Goal: Ask a question

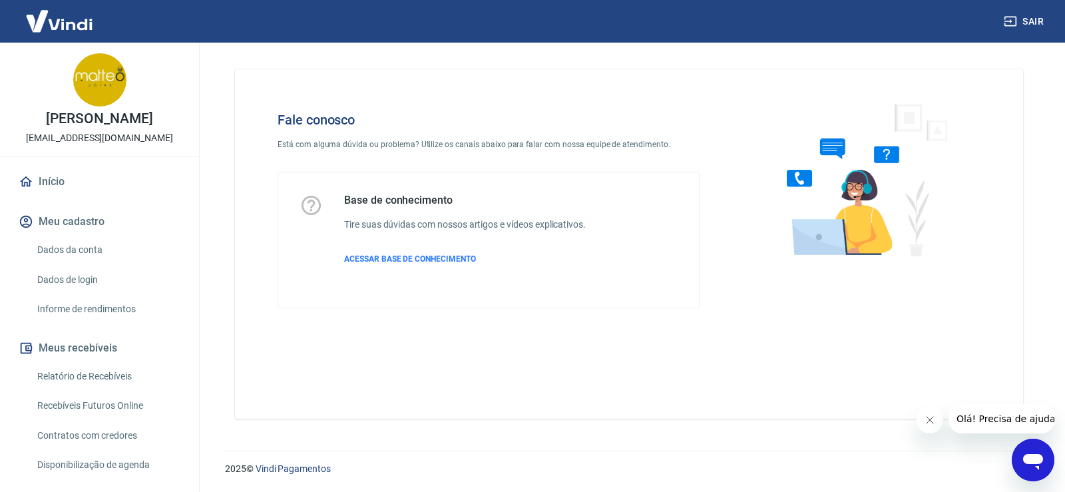
click at [1027, 454] on icon "Abrir janela de mensagens" at bounding box center [1033, 460] width 24 height 24
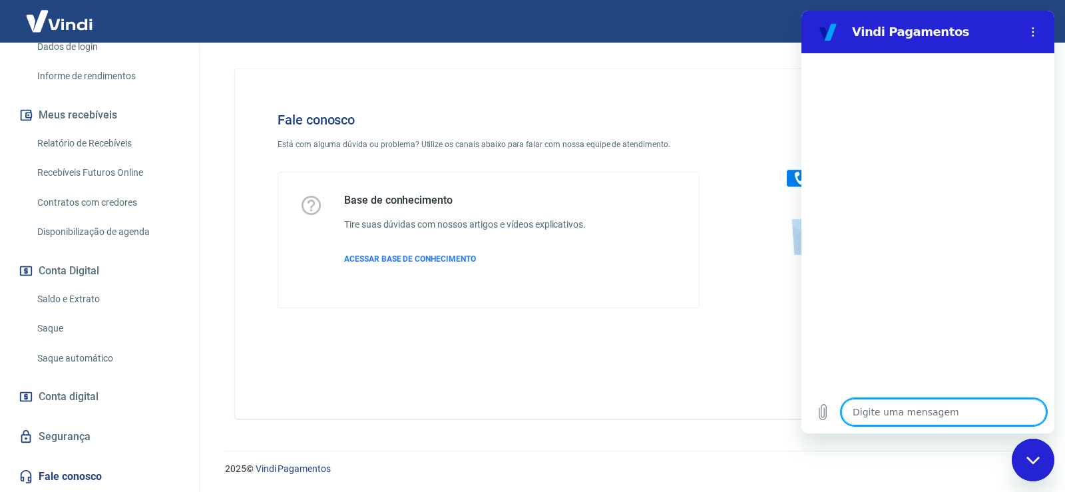
scroll to position [266, 0]
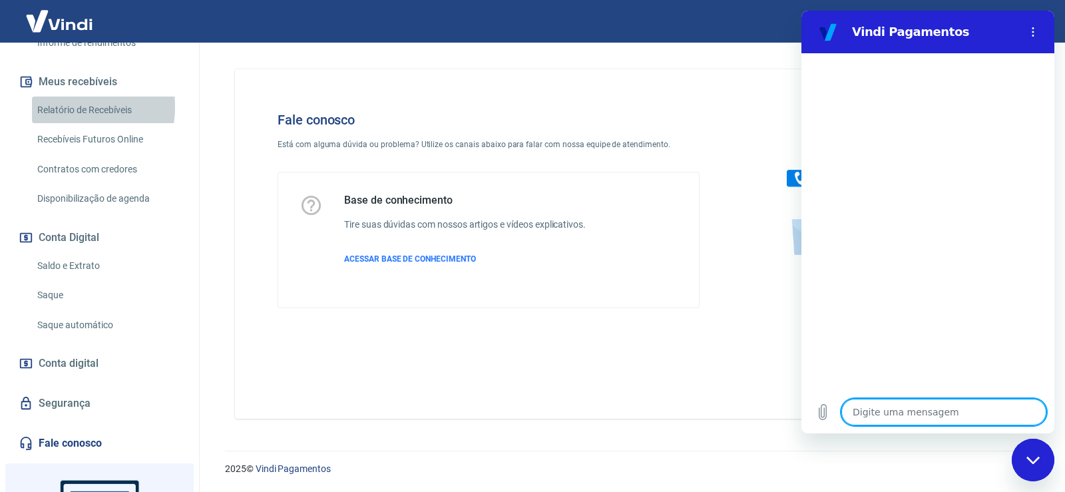
click at [71, 107] on link "Relatório de Recebíveis" at bounding box center [107, 110] width 151 height 27
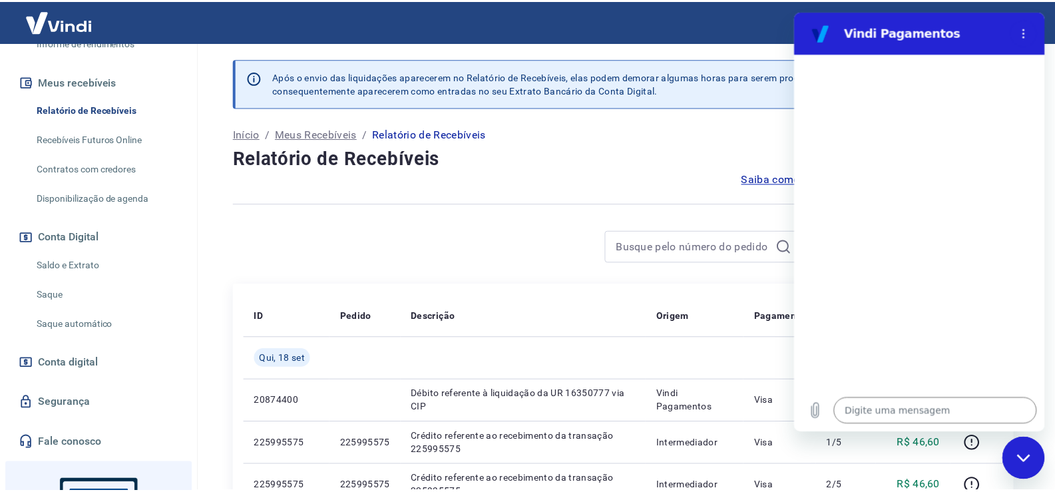
scroll to position [133, 0]
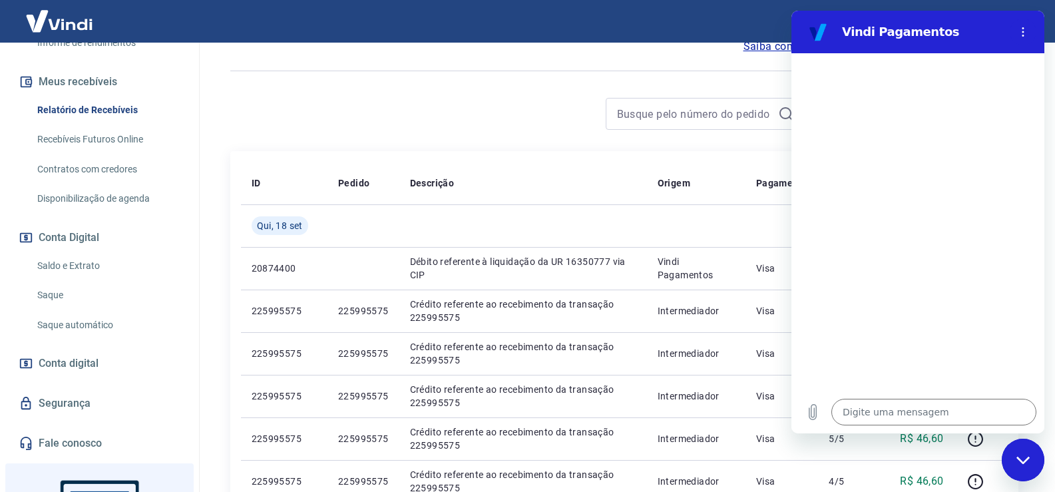
click at [1019, 461] on icon "Fechar janela de mensagens" at bounding box center [1024, 460] width 14 height 9
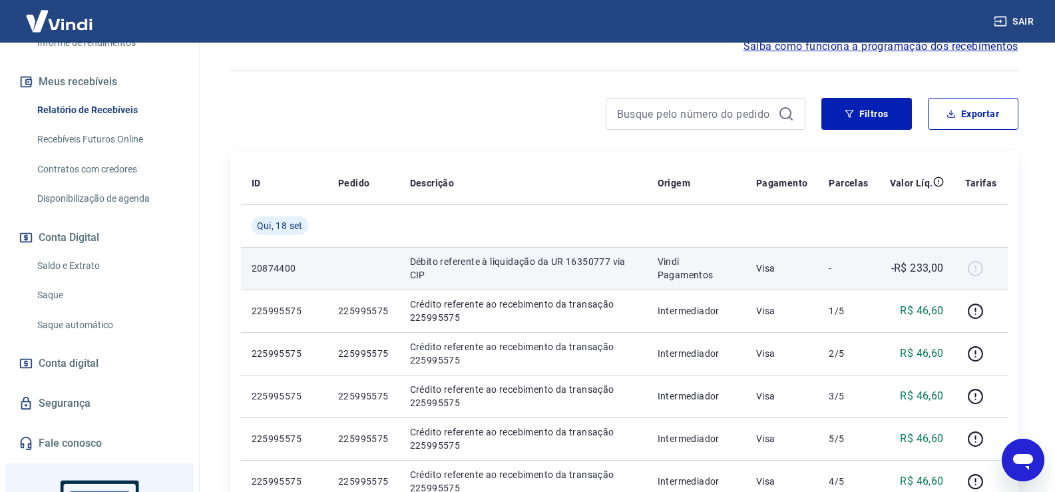
click at [979, 265] on div at bounding box center [981, 268] width 32 height 21
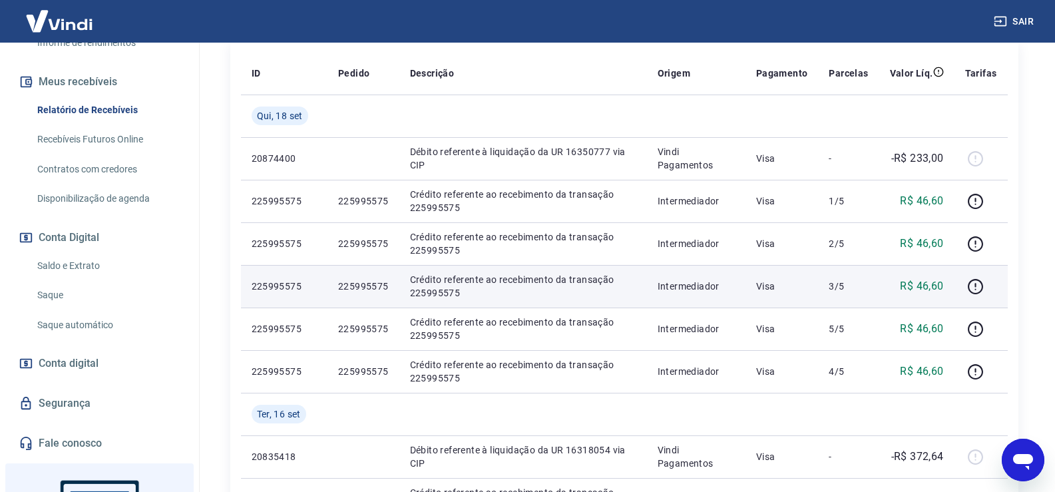
scroll to position [266, 0]
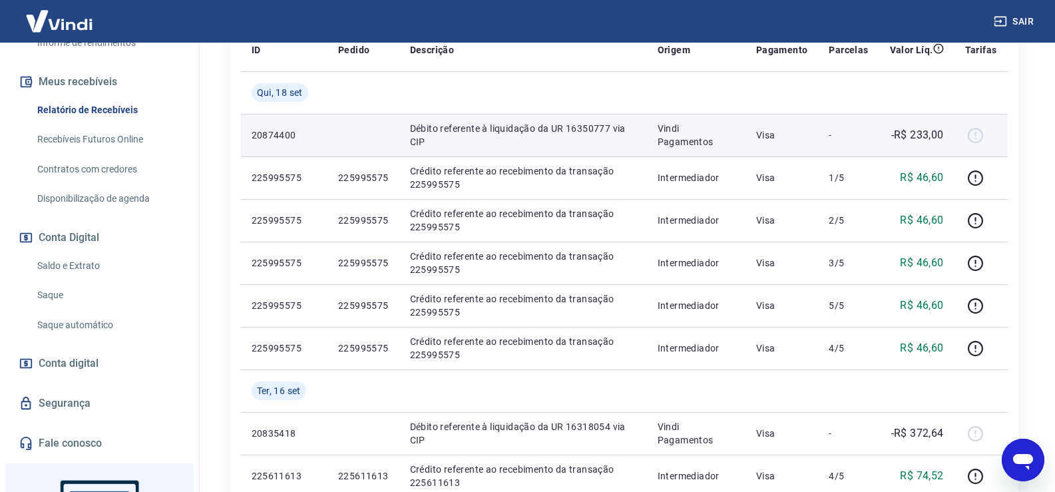
click at [982, 138] on div at bounding box center [981, 134] width 32 height 21
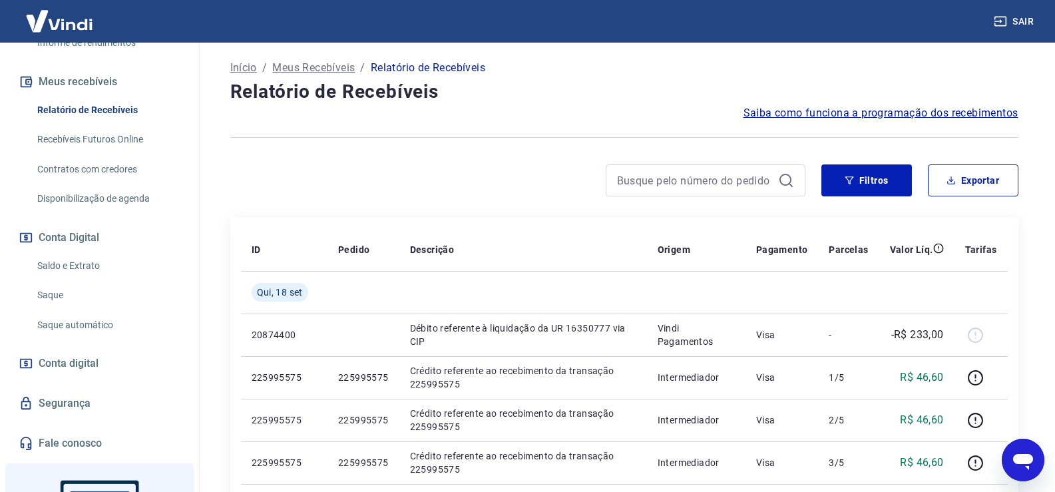
scroll to position [0, 0]
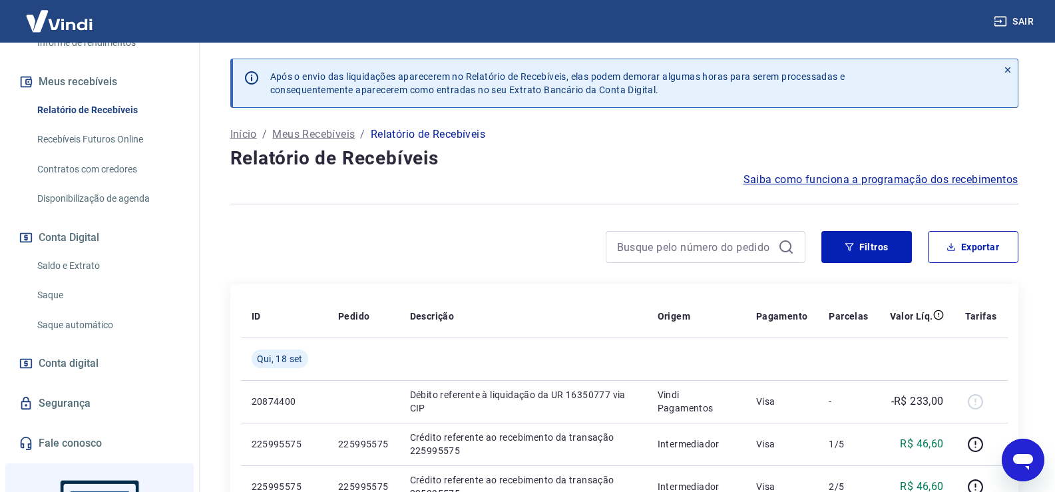
click at [1015, 459] on icon "Abrir janela de mensagens" at bounding box center [1023, 462] width 20 height 16
type textarea "x"
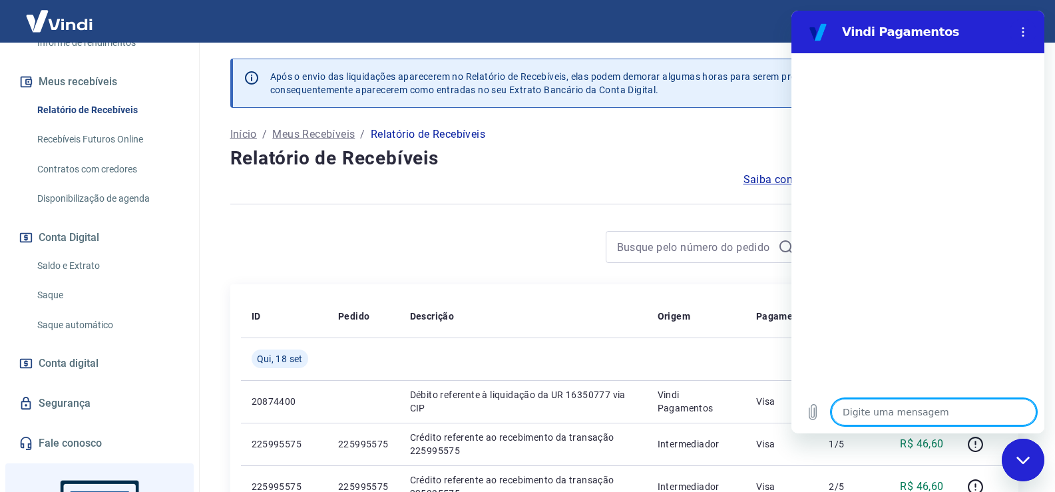
type textarea "o"
type textarea "x"
type textarea "ol"
type textarea "x"
type textarea "olá"
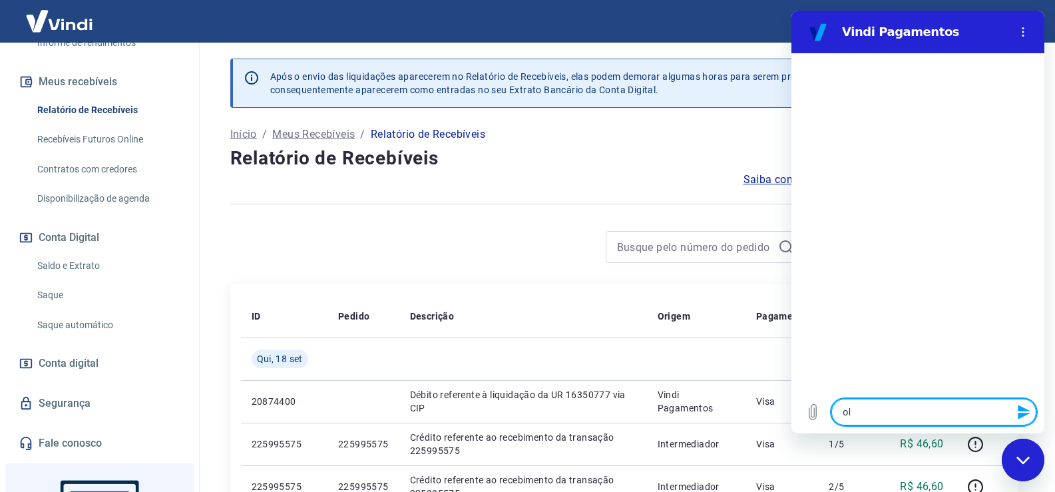
type textarea "x"
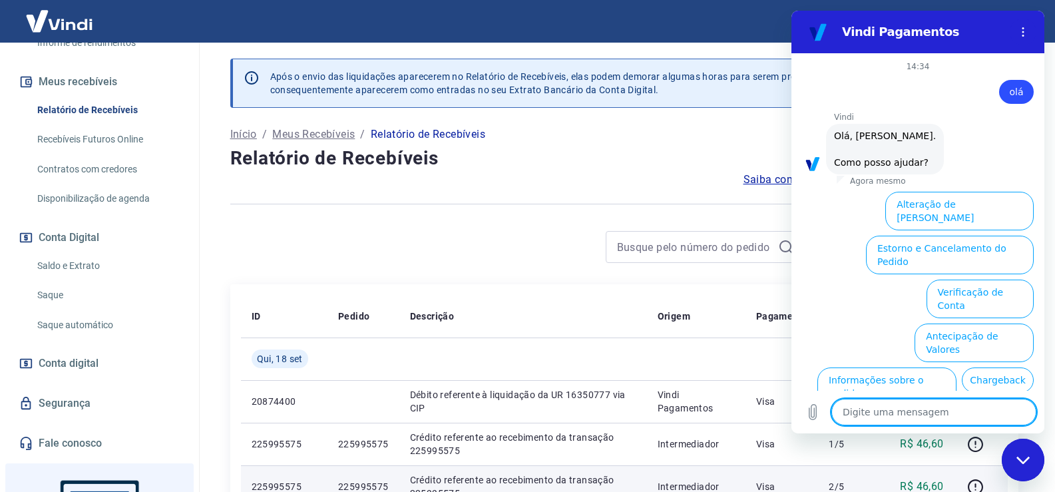
scroll to position [75, 0]
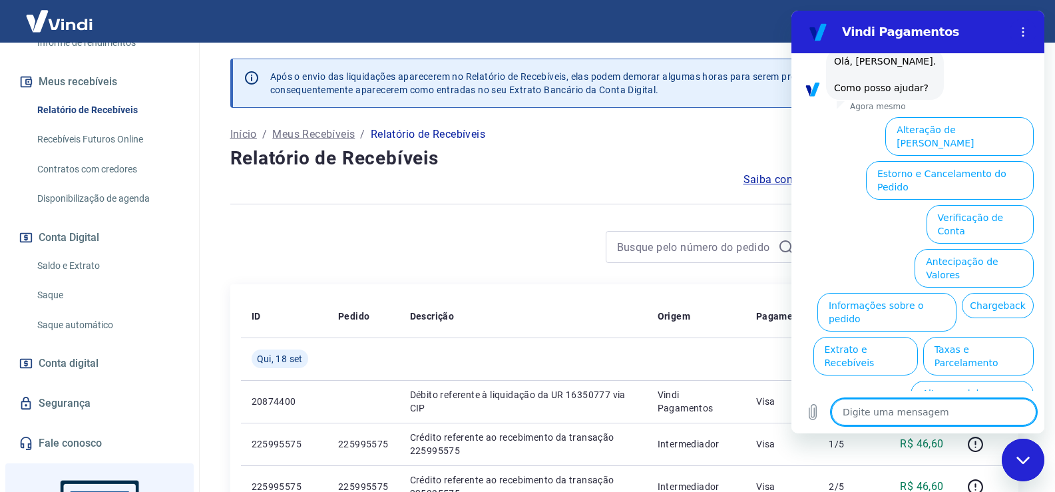
click at [936, 425] on button "Assinaturas e Faturas Tray" at bounding box center [969, 444] width 128 height 39
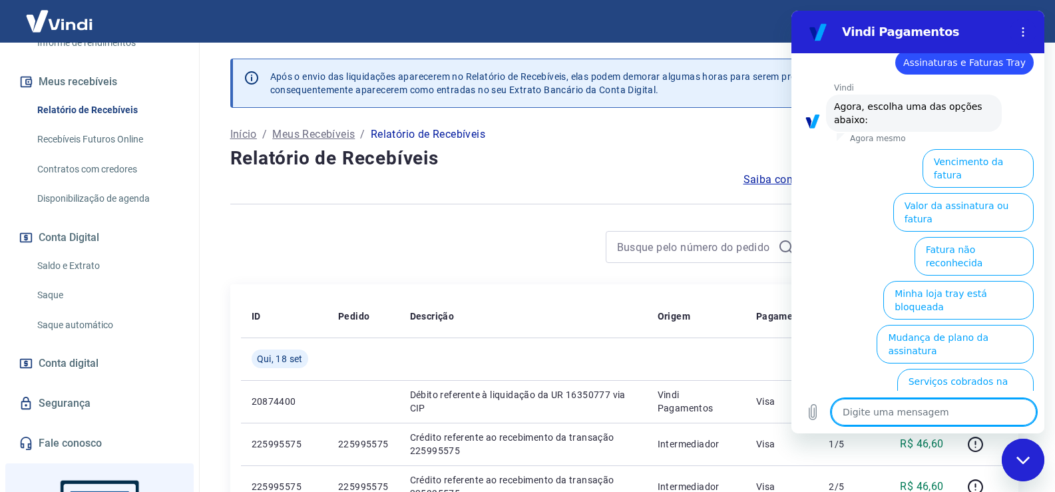
scroll to position [133, 0]
click at [933, 156] on button "Vencimento da fatura" at bounding box center [978, 167] width 111 height 39
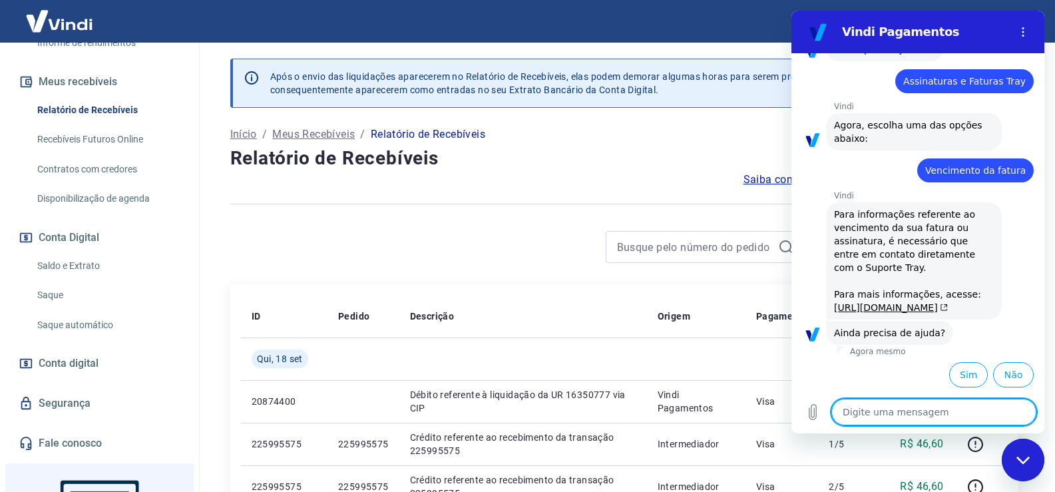
scroll to position [166, 0]
click at [1007, 376] on button "Não" at bounding box center [1013, 374] width 41 height 25
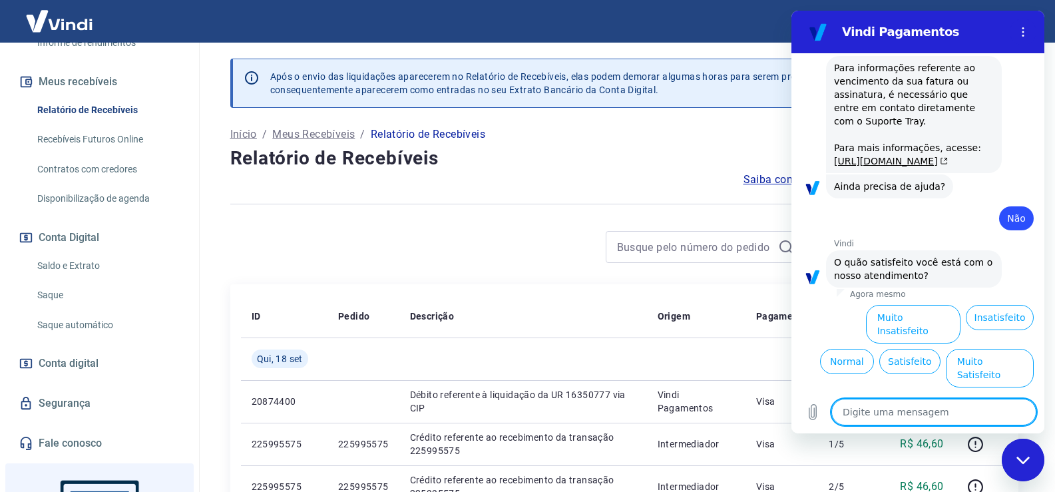
scroll to position [286, 0]
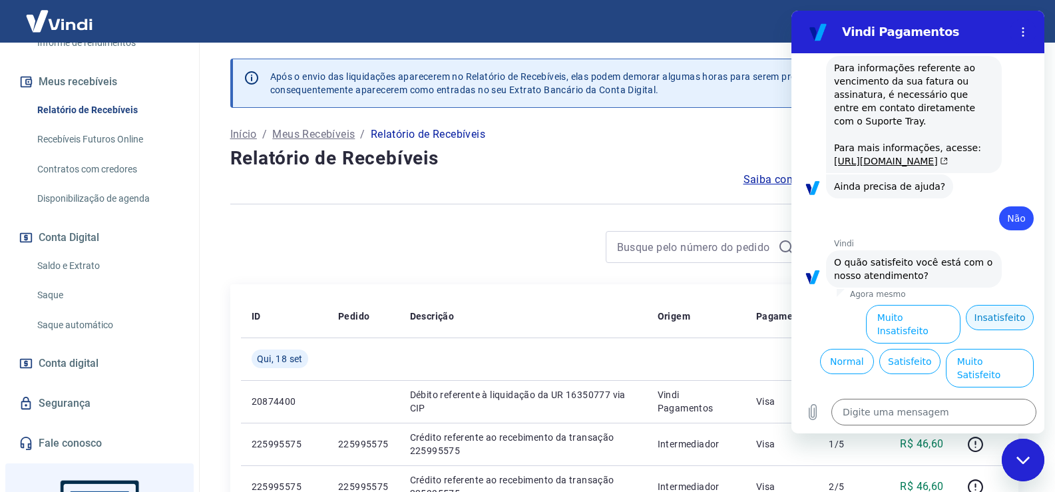
click at [985, 330] on button "Insatisfeito" at bounding box center [1000, 317] width 68 height 25
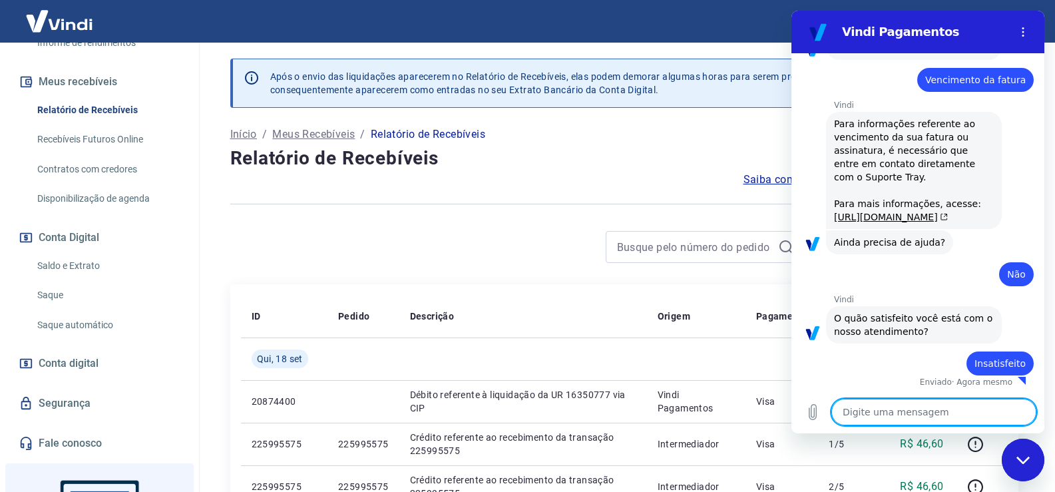
type textarea "x"
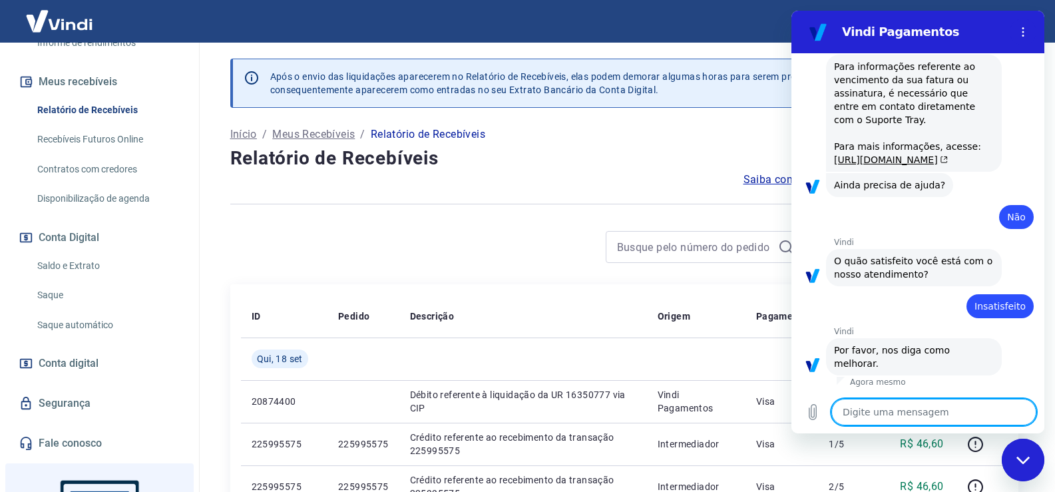
scroll to position [301, 0]
click at [919, 417] on textarea at bounding box center [934, 412] width 205 height 27
type textarea "q"
type textarea "x"
type textarea "qu"
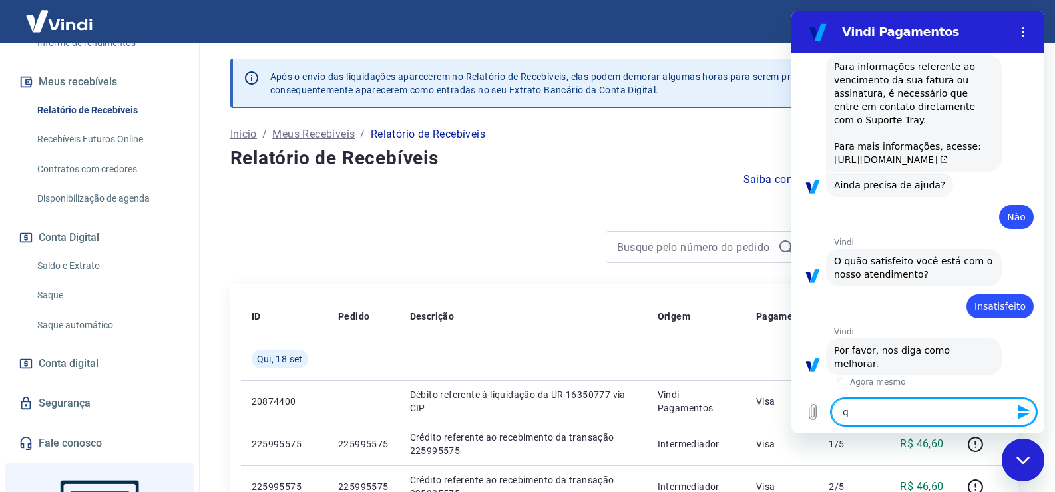
type textarea "x"
type textarea "que"
type textarea "x"
type textarea "quer"
type textarea "x"
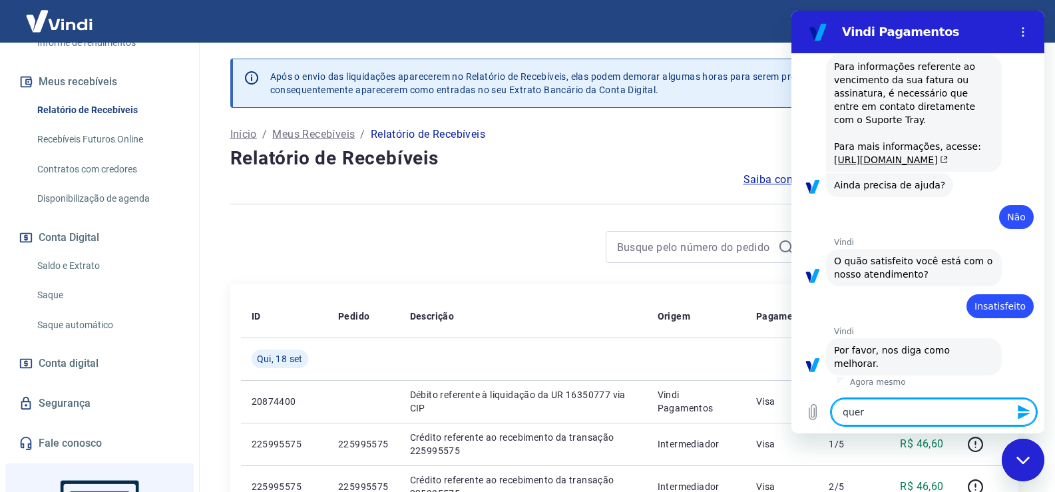
type textarea "quero"
type textarea "x"
type textarea "quero"
type textarea "x"
type textarea "quero a"
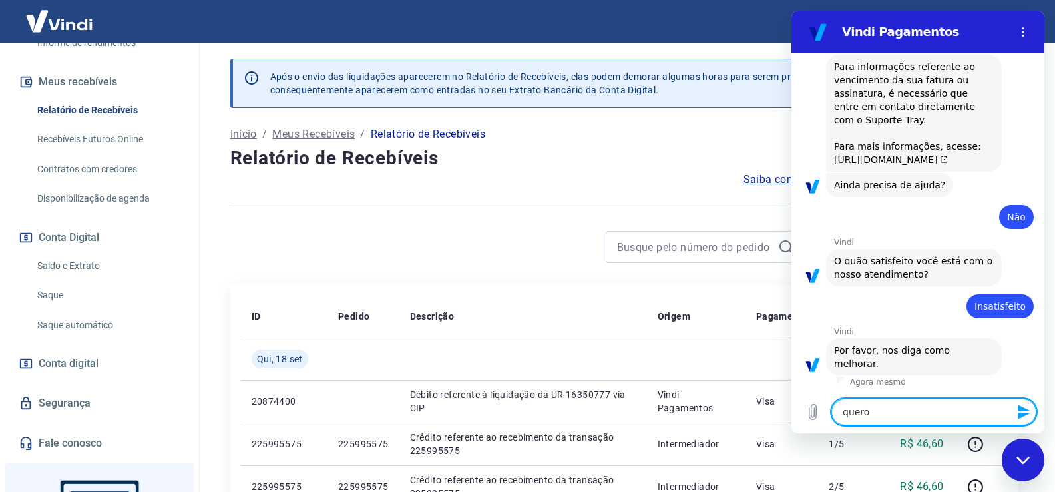
type textarea "x"
type textarea "quero at"
type textarea "x"
type textarea "quero ate"
type textarea "x"
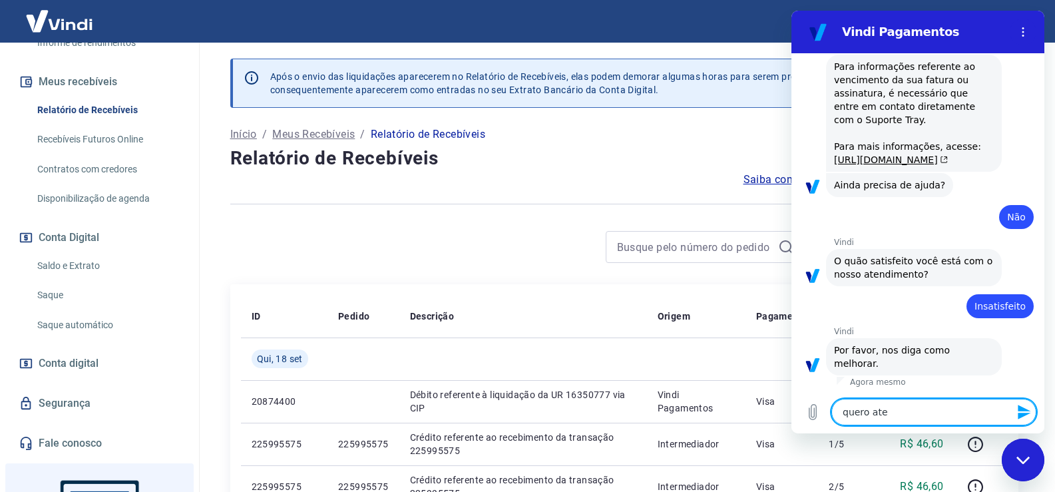
type textarea "quero aten"
type textarea "x"
type textarea "quero atend"
type textarea "x"
type textarea "quero atendi"
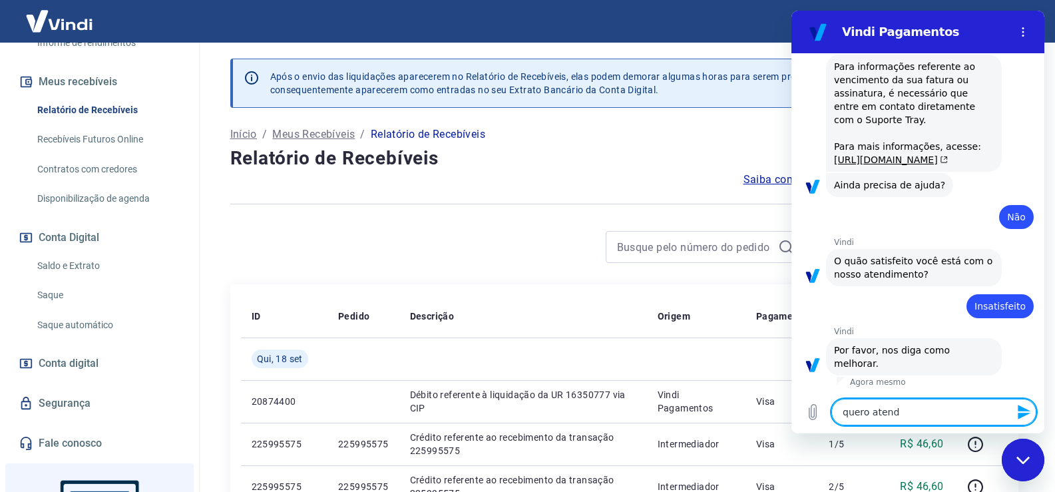
type textarea "x"
type textarea "quero atendim"
type textarea "x"
type textarea "quero atendime"
type textarea "x"
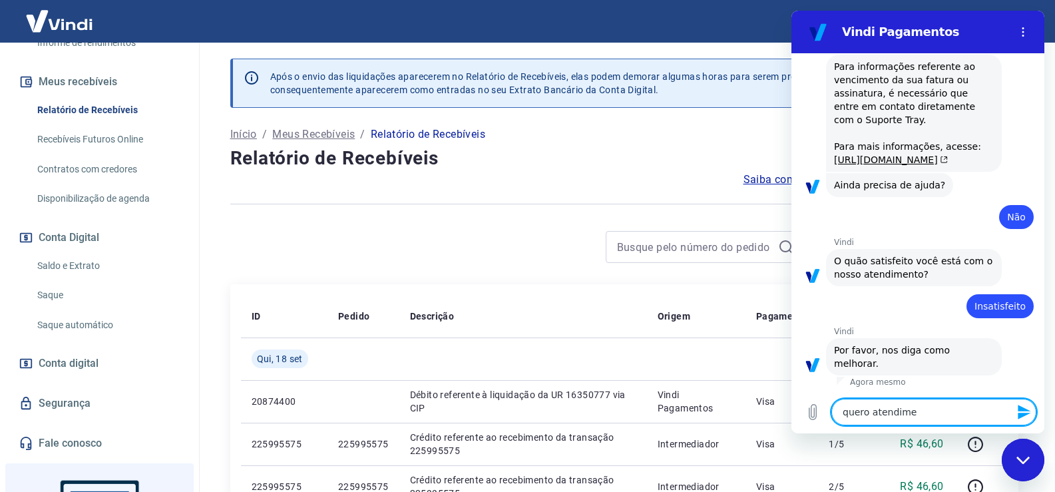
type textarea "quero atendimen"
type textarea "x"
type textarea "quero atendiment"
type textarea "x"
type textarea "quero atendimento"
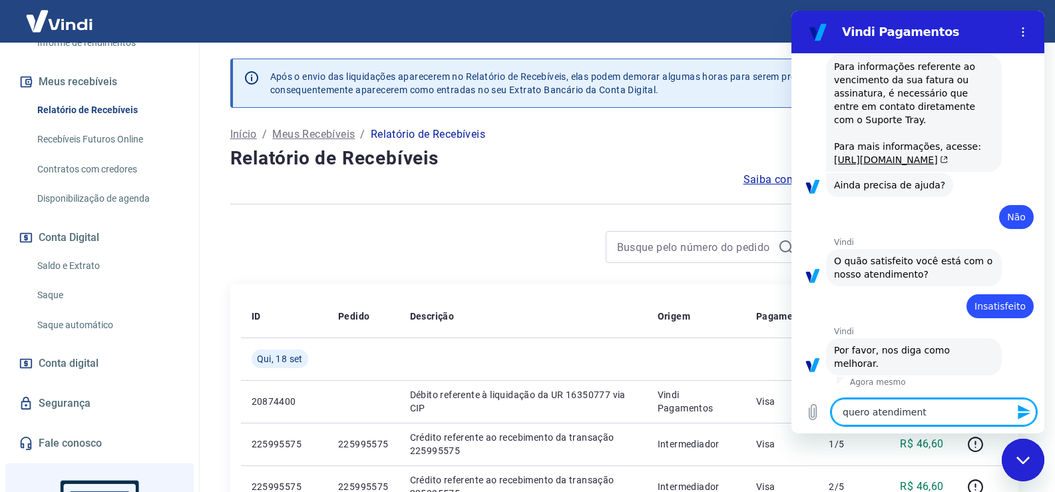
type textarea "x"
type textarea "quero atendimento"
type textarea "x"
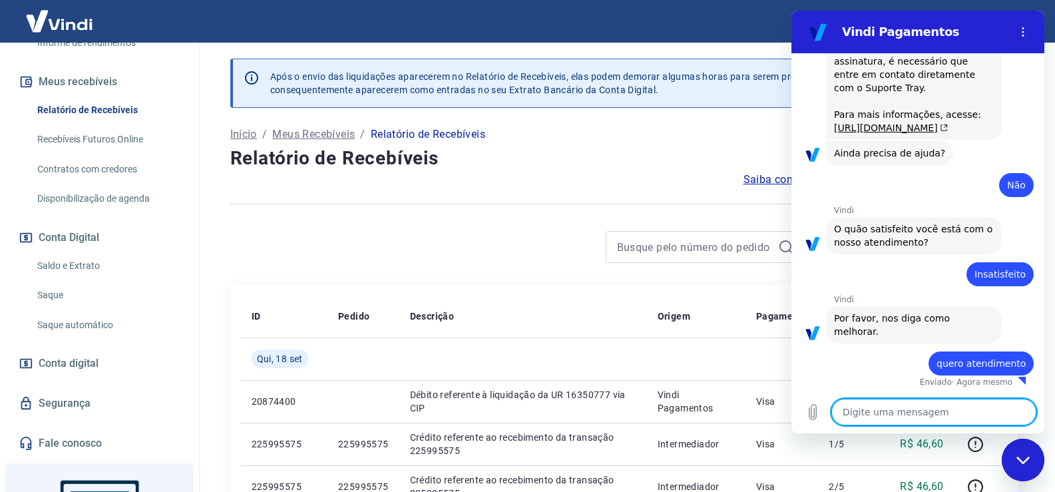
type textarea "x"
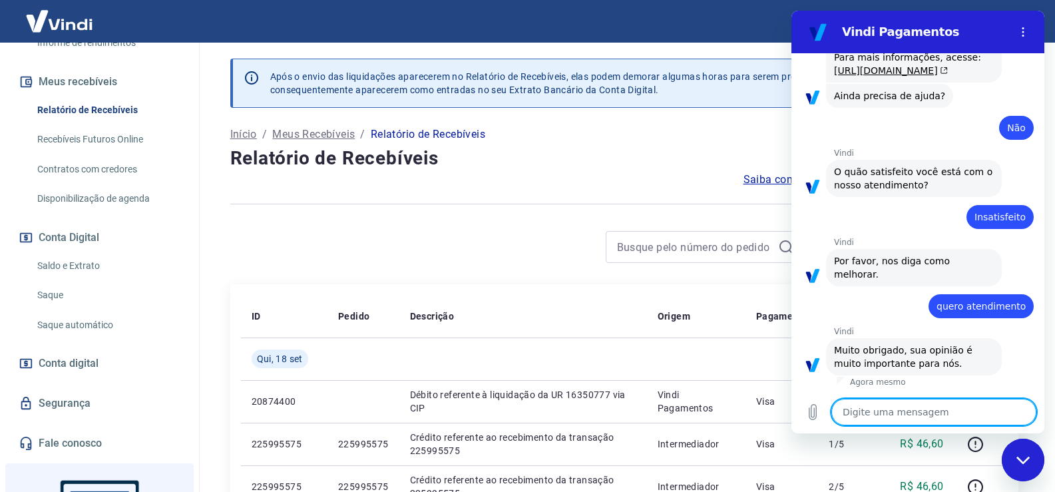
scroll to position [390, 0]
click at [933, 404] on textarea at bounding box center [934, 412] width 205 height 27
type textarea "o"
type textarea "x"
type textarea "ol"
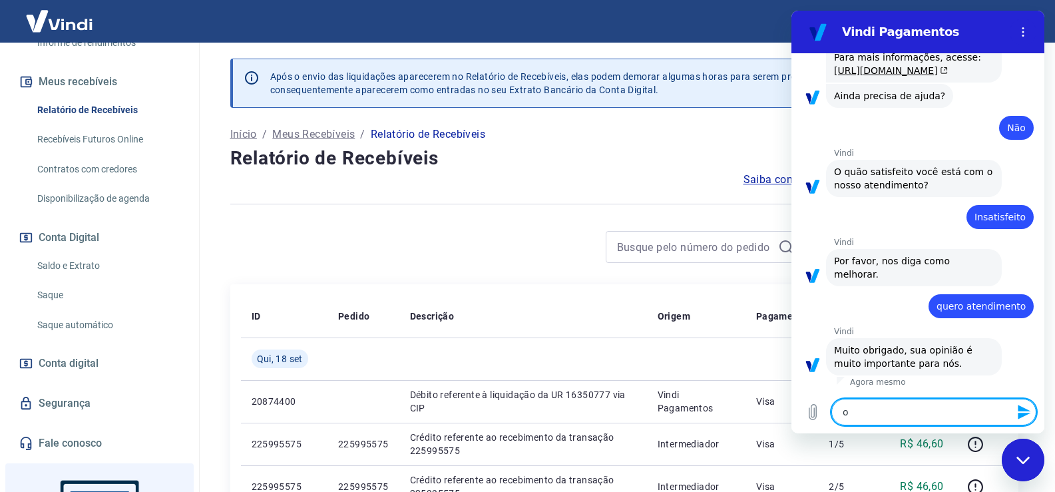
type textarea "x"
type textarea "ol´p"
type textarea "x"
type textarea "ol´pa"
type textarea "x"
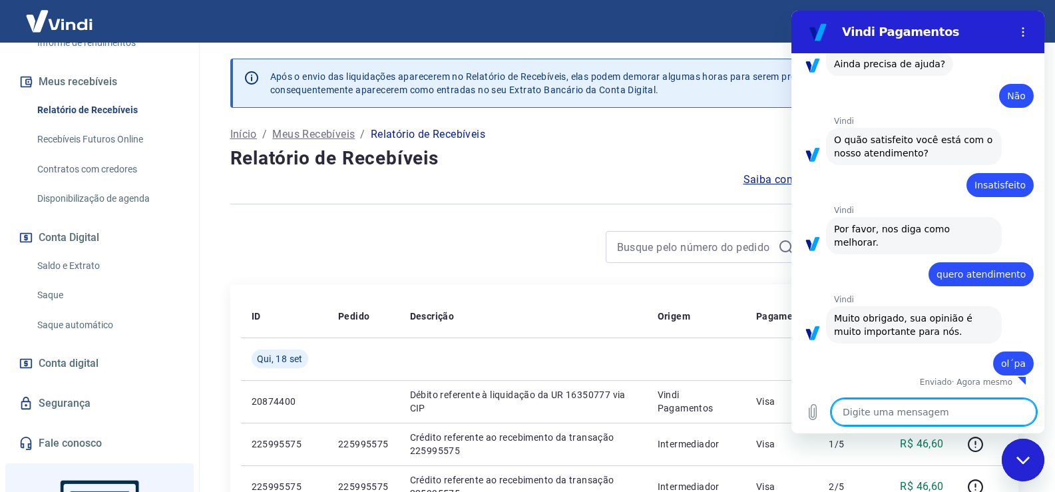
type textarea "x"
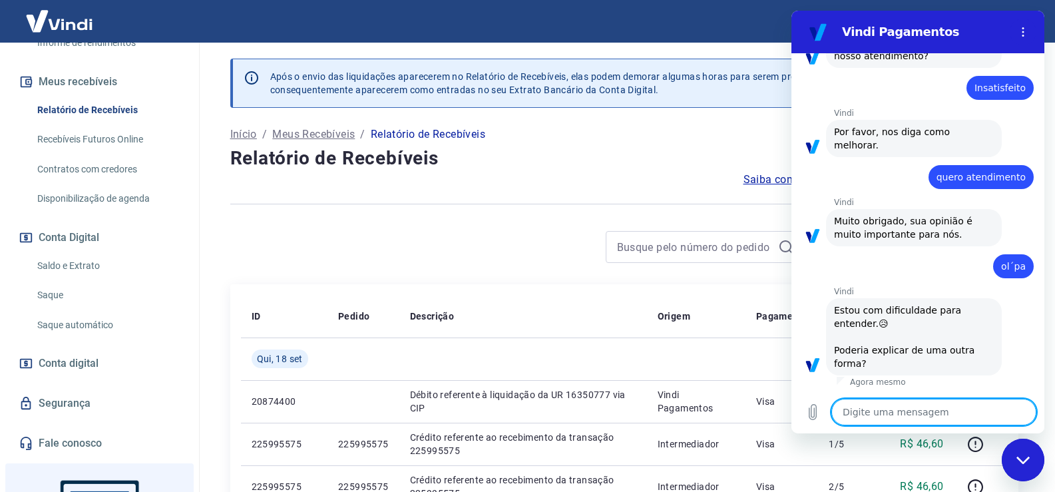
scroll to position [519, 0]
click at [931, 412] on textarea at bounding box center [934, 412] width 205 height 27
type textarea "q"
type textarea "x"
type textarea "qu"
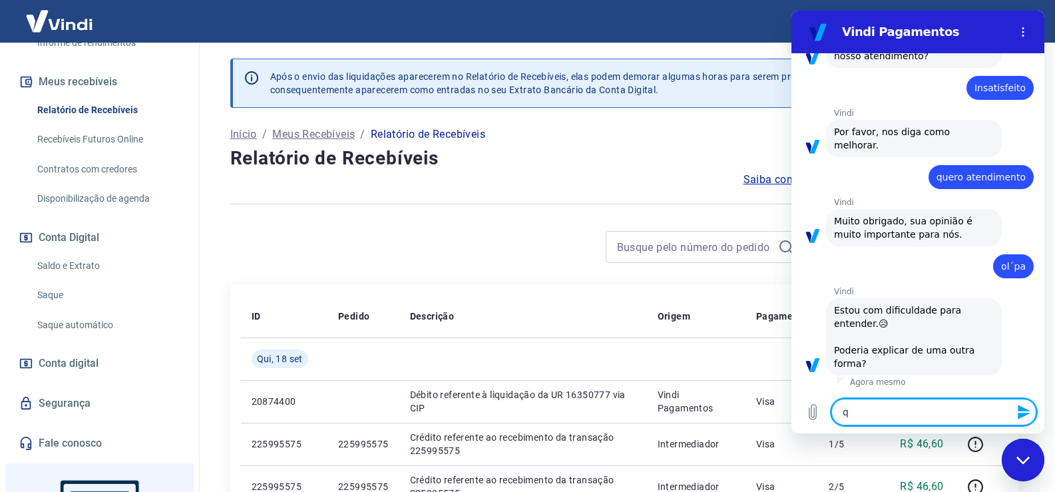
type textarea "x"
type textarea "que"
type textarea "x"
type textarea "quer"
type textarea "x"
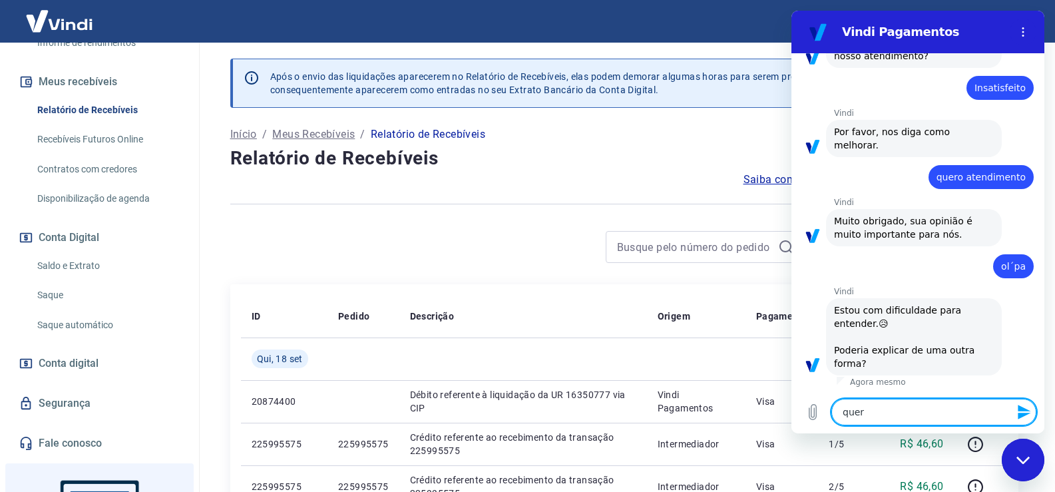
type textarea "quero"
type textarea "x"
type textarea "quero"
type textarea "x"
type textarea "quero a"
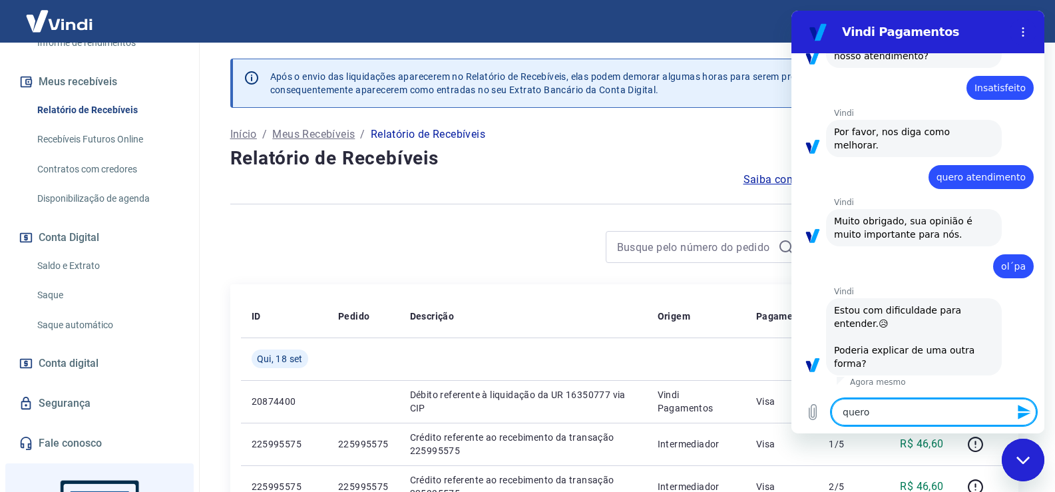
type textarea "x"
type textarea "quero at"
type textarea "x"
type textarea "quero ate"
type textarea "x"
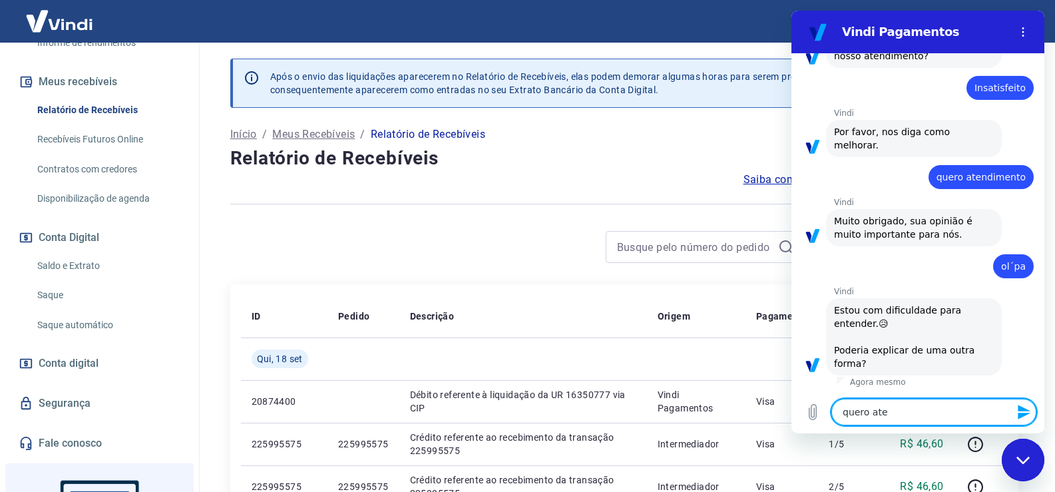
type textarea "quero aten"
type textarea "x"
type textarea "quero atend"
type textarea "x"
type textarea "quero atendi"
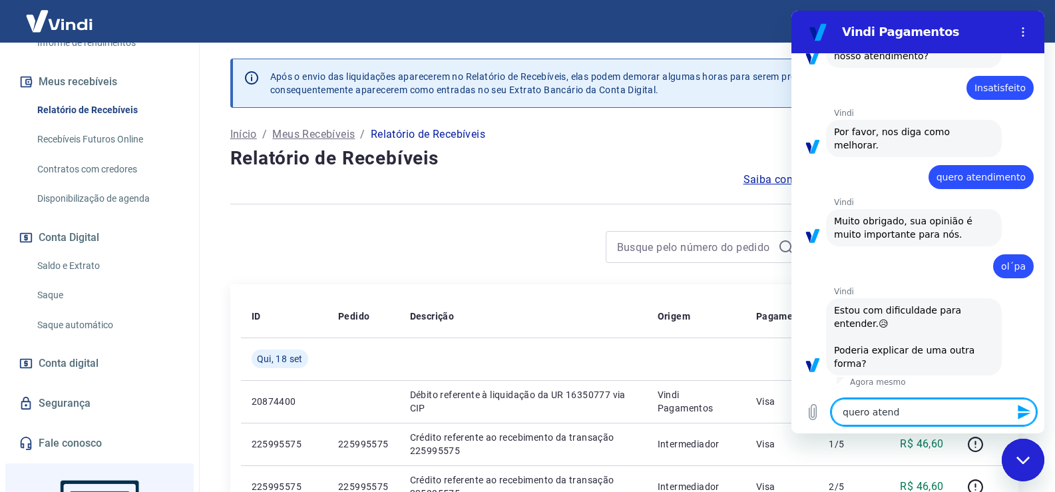
type textarea "x"
type textarea "quero atendim"
type textarea "x"
type textarea "quero atendime"
type textarea "x"
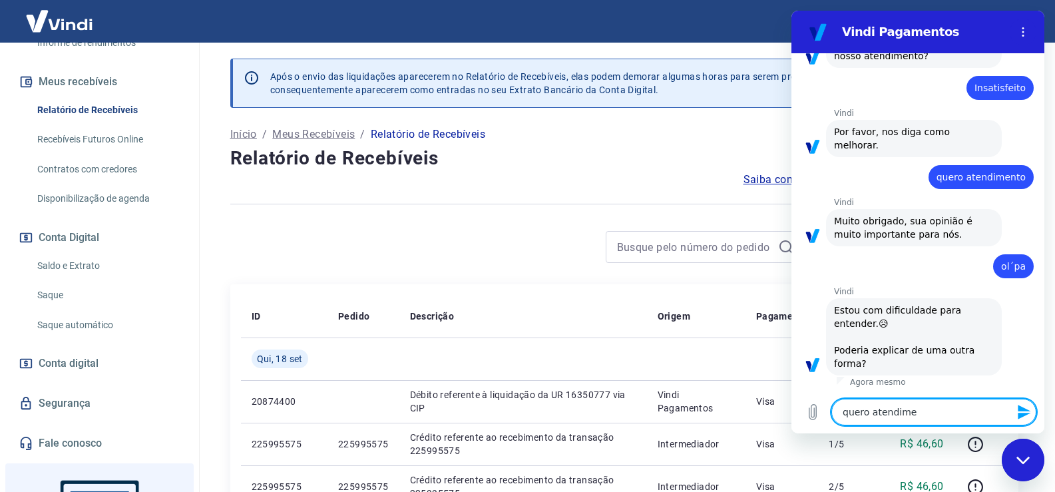
type textarea "quero atendimen"
type textarea "x"
type textarea "quero atendiment"
type textarea "x"
type textarea "quero atendimento"
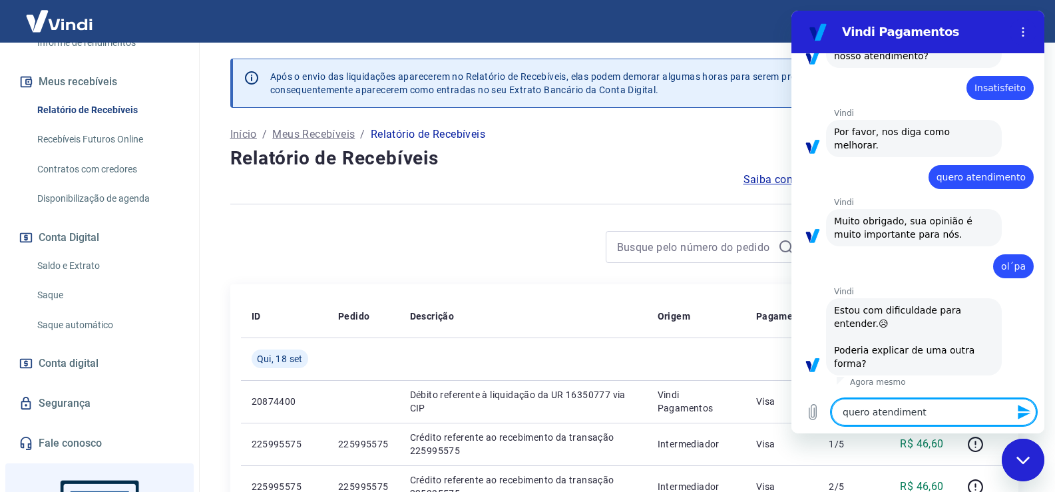
type textarea "x"
type textarea "quero atendimento"
type textarea "x"
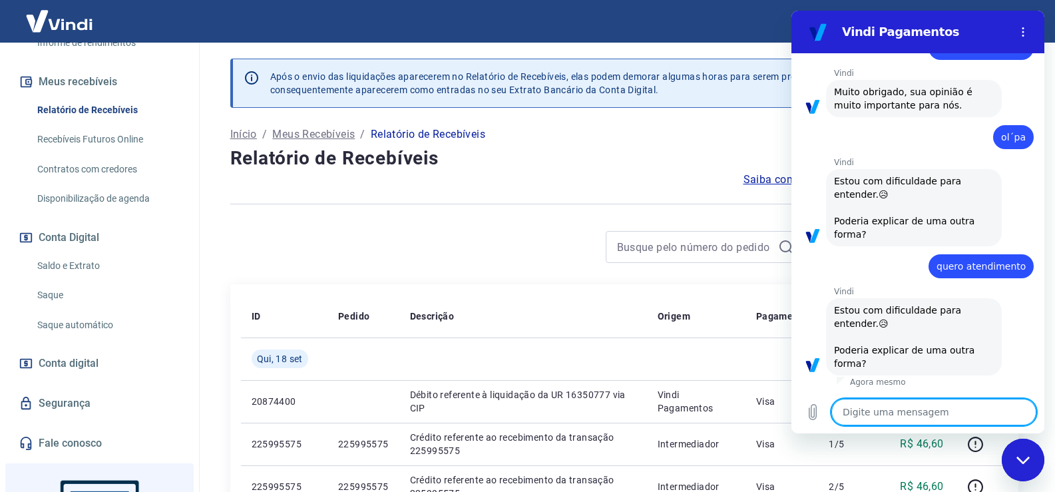
scroll to position [648, 0]
click at [1020, 39] on button "Menu de opções" at bounding box center [1023, 32] width 27 height 27
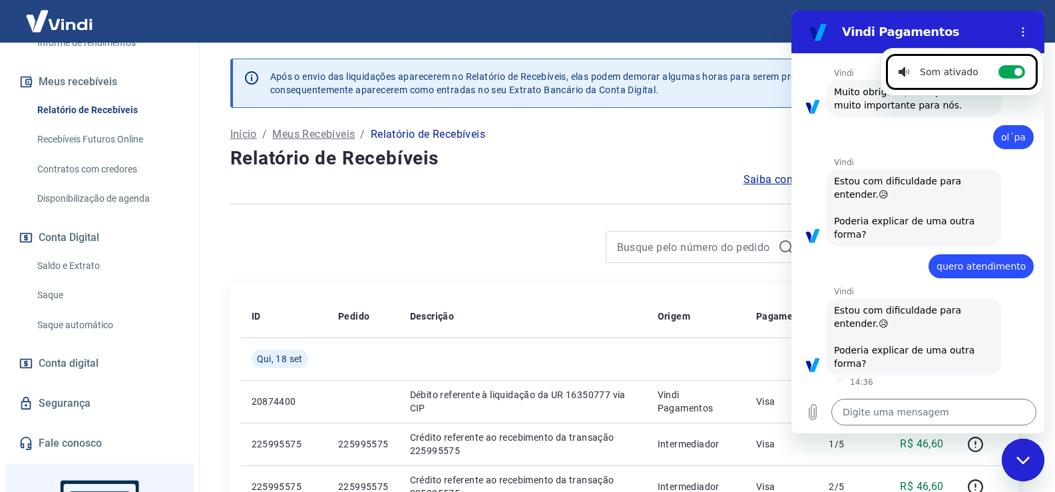
click at [1034, 458] on div "Fechar janela de mensagens" at bounding box center [1023, 460] width 40 height 40
type textarea "x"
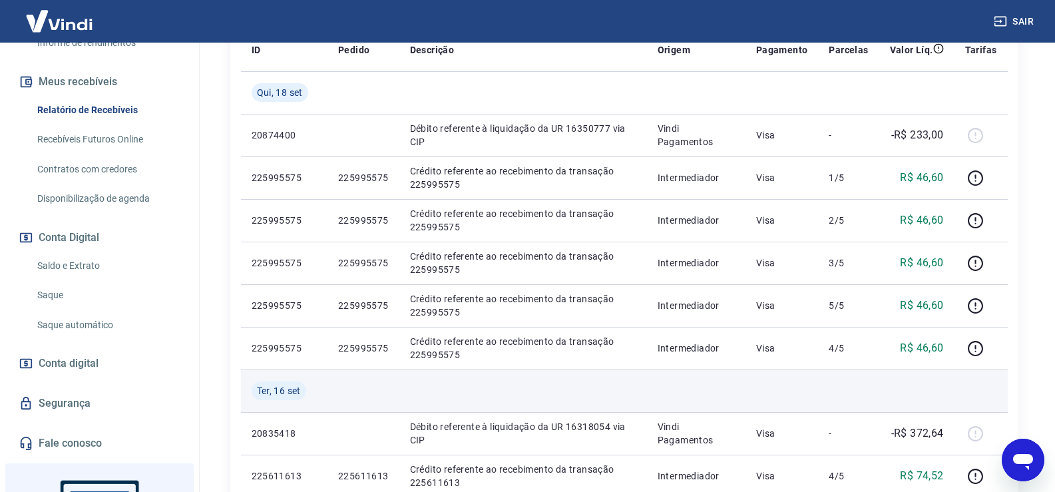
scroll to position [0, 0]
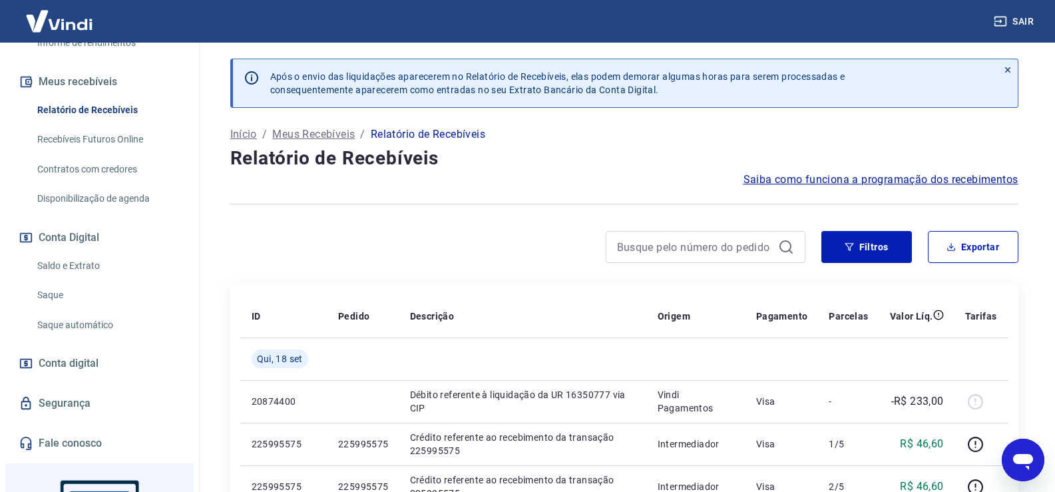
click at [1009, 69] on icon at bounding box center [1007, 69] width 5 height 5
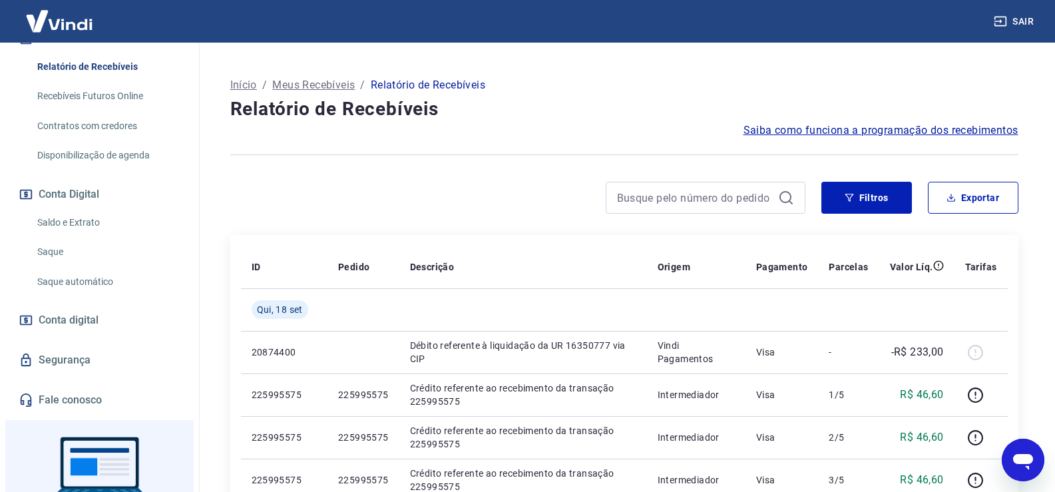
scroll to position [333, 0]
